Goal: Information Seeking & Learning: Learn about a topic

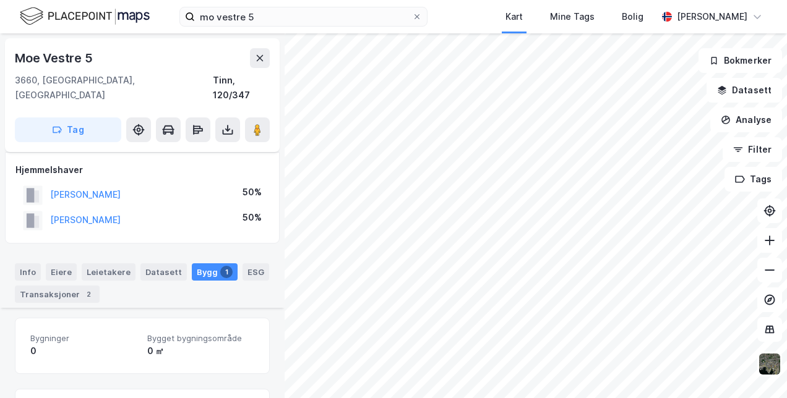
scroll to position [184, 0]
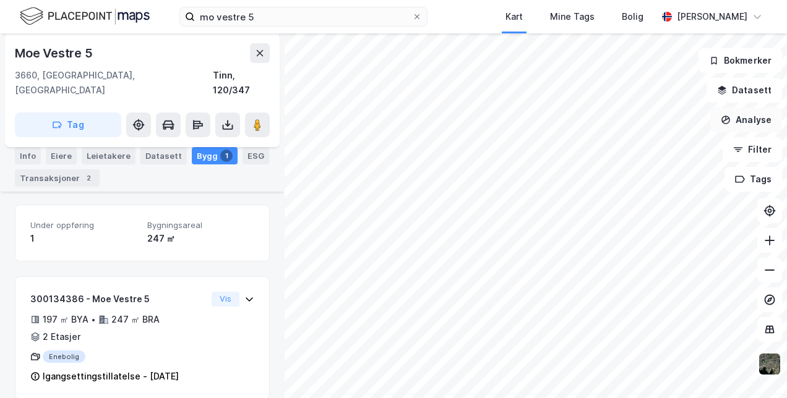
click at [741, 121] on button "Analyse" at bounding box center [746, 120] width 72 height 25
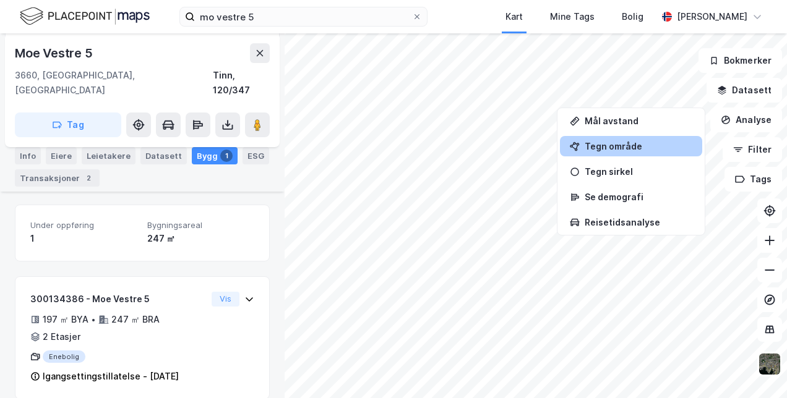
click at [627, 142] on div "Tegn område" at bounding box center [638, 146] width 108 height 11
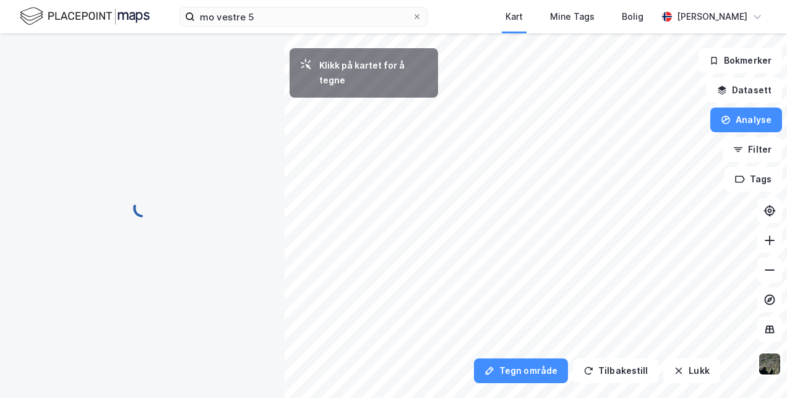
scroll to position [0, 0]
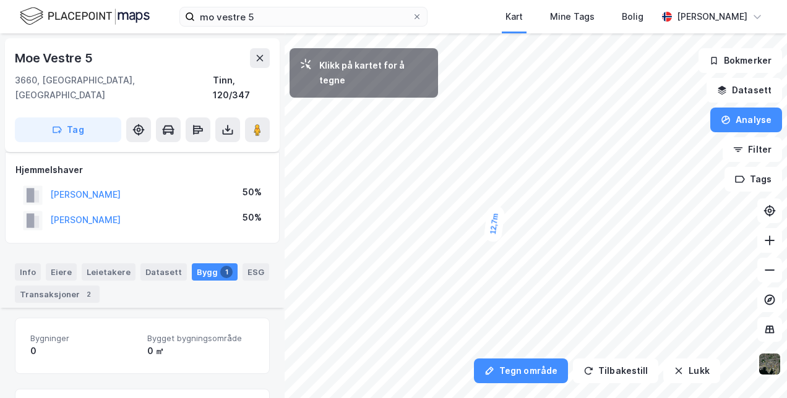
click at [496, 208] on div "12,7m" at bounding box center [494, 224] width 22 height 38
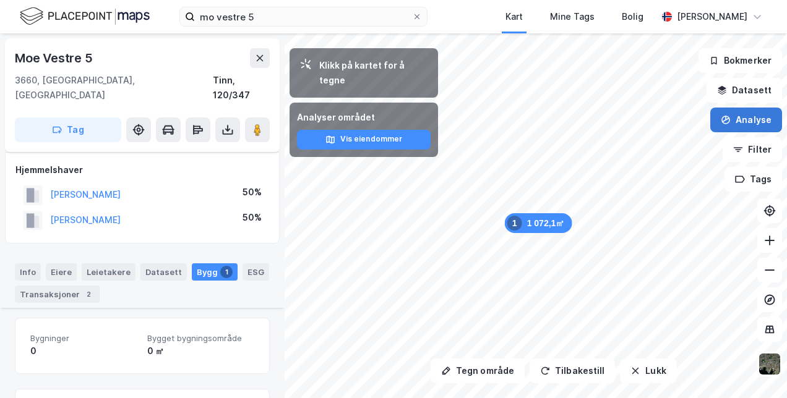
click at [742, 121] on button "Analyse" at bounding box center [746, 120] width 72 height 25
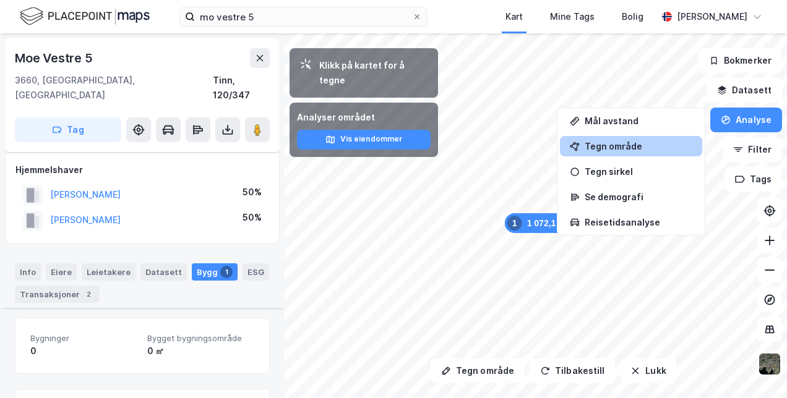
click at [621, 140] on div "Tegn område" at bounding box center [631, 146] width 142 height 20
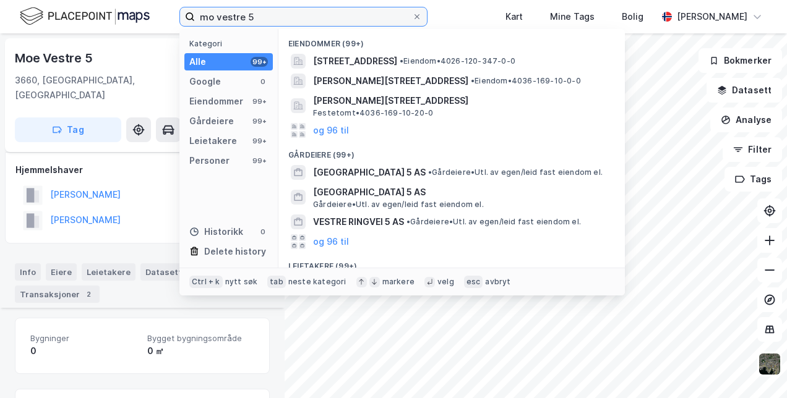
drag, startPoint x: 274, startPoint y: 15, endPoint x: 117, endPoint y: 14, distance: 157.1
click at [117, 14] on div "mo vestre 5 Kategori Alle 99+ Google 0 Eiendommer 99+ Gårdeiere 99+ Leietakere …" at bounding box center [393, 16] width 787 height 33
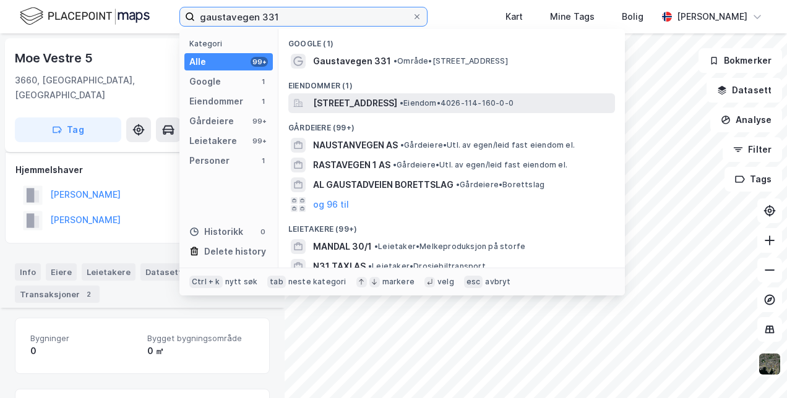
type input "gaustavegen 331"
click at [375, 102] on span "[STREET_ADDRESS]" at bounding box center [355, 103] width 84 height 15
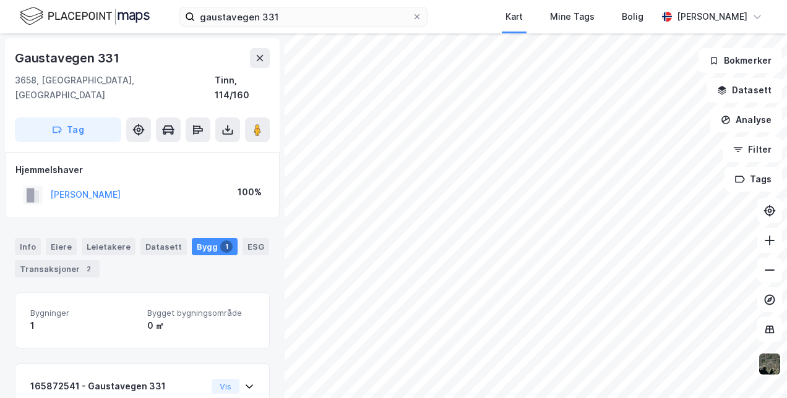
scroll to position [88, 0]
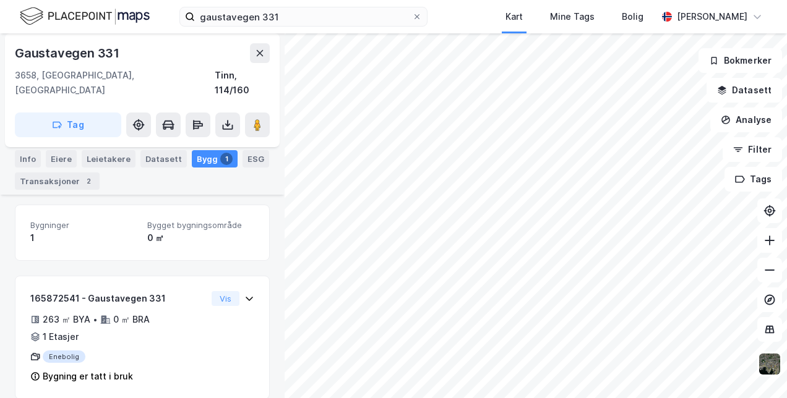
click at [220, 231] on div "0 ㎡" at bounding box center [200, 238] width 107 height 15
